Goal: Information Seeking & Learning: Understand process/instructions

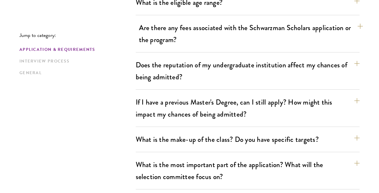
scroll to position [246, 0]
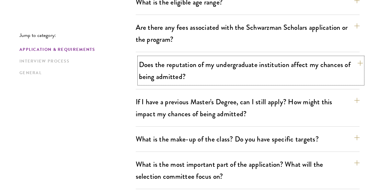
click at [196, 60] on button "Does the reputation of my undergraduate institution affect my chances of being …" at bounding box center [251, 70] width 224 height 27
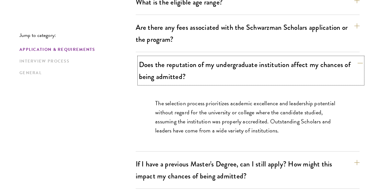
click at [205, 64] on button "Does the reputation of my undergraduate institution affect my chances of being …" at bounding box center [251, 70] width 224 height 27
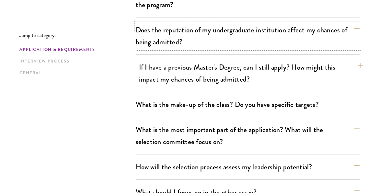
scroll to position [282, 0]
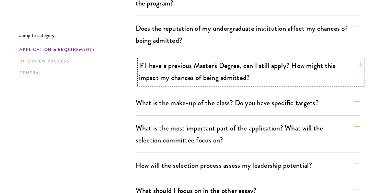
click at [214, 77] on button "If I have a previous Master's Degree, can I still apply? How might this impact …" at bounding box center [251, 71] width 224 height 27
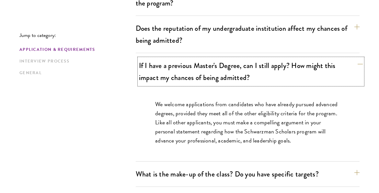
click at [214, 77] on button "If I have a previous Master's Degree, can I still apply? How might this impact …" at bounding box center [251, 71] width 224 height 27
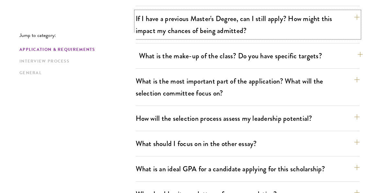
scroll to position [330, 0]
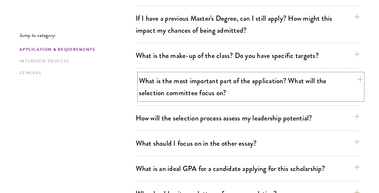
click at [223, 80] on button "What is the most important part of the application? What will the selection com…" at bounding box center [251, 87] width 224 height 27
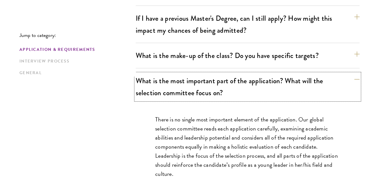
scroll to position [357, 0]
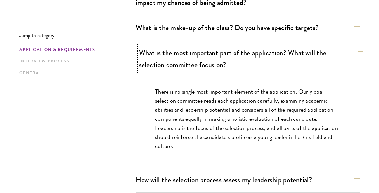
click at [255, 69] on button "What is the most important part of the application? What will the selection com…" at bounding box center [251, 59] width 224 height 27
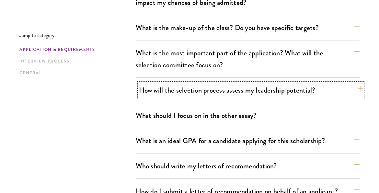
click at [250, 94] on button "How will the selection process assess my leadership potential?" at bounding box center [251, 90] width 224 height 15
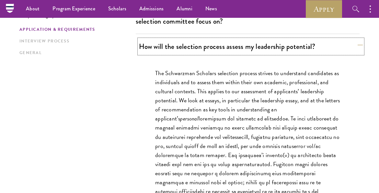
scroll to position [400, 0]
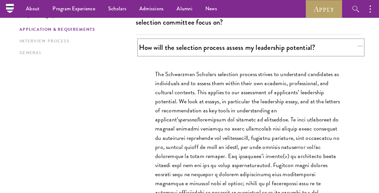
click at [279, 47] on button "How will the selection process assess my leadership potential?" at bounding box center [251, 47] width 224 height 15
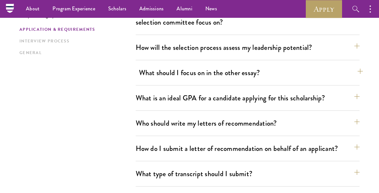
click at [253, 79] on div "What should I focus on in the other essay? The personal statement asks for cand…" at bounding box center [248, 76] width 224 height 20
click at [253, 67] on button "What should I focus on in the other essay?" at bounding box center [251, 73] width 224 height 15
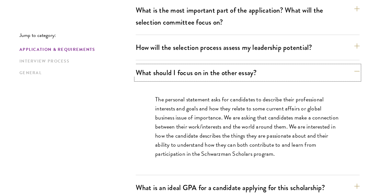
scroll to position [415, 0]
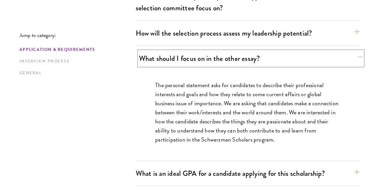
click at [260, 63] on button "What should I focus on in the other essay?" at bounding box center [251, 58] width 224 height 15
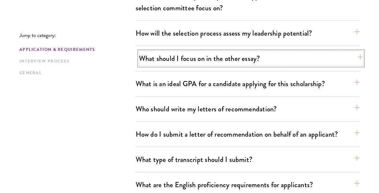
click at [260, 63] on button "What should I focus on in the other essay?" at bounding box center [251, 58] width 224 height 15
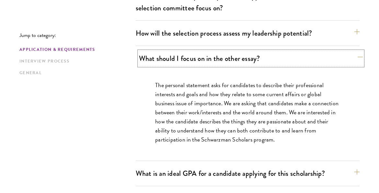
click at [253, 62] on button "What should I focus on in the other essay?" at bounding box center [251, 58] width 224 height 15
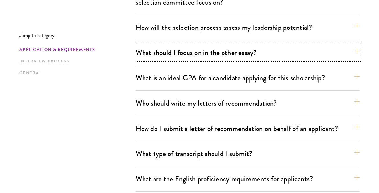
scroll to position [422, 0]
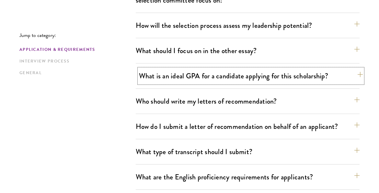
click at [259, 71] on button "What is an ideal GPA for a candidate applying for this scholarship?" at bounding box center [251, 76] width 224 height 15
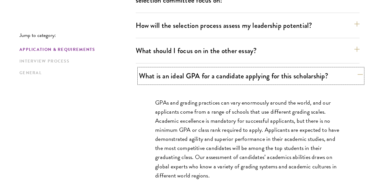
click at [262, 71] on button "What is an ideal GPA for a candidate applying for this scholarship?" at bounding box center [251, 76] width 224 height 15
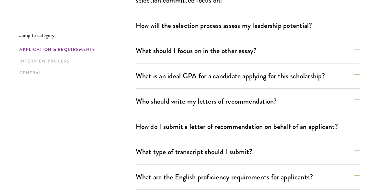
click at [237, 108] on div "Who should write my letters of recommendation? All applicants including Current…" at bounding box center [248, 104] width 224 height 20
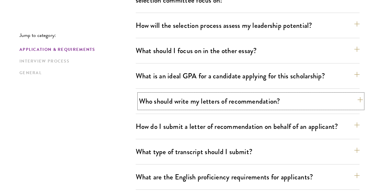
click at [247, 96] on button "Who should write my letters of recommendation?" at bounding box center [251, 101] width 224 height 15
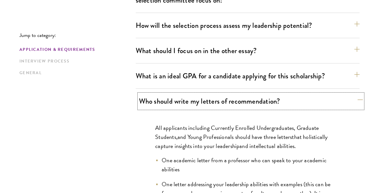
click at [254, 97] on button "Who should write my letters of recommendation?" at bounding box center [251, 101] width 224 height 15
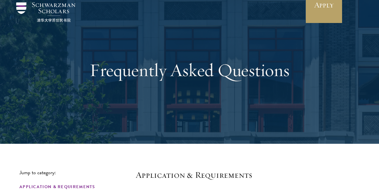
scroll to position [0, 0]
